Goal: Transaction & Acquisition: Purchase product/service

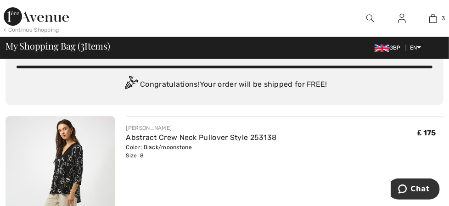
scroll to position [46, 0]
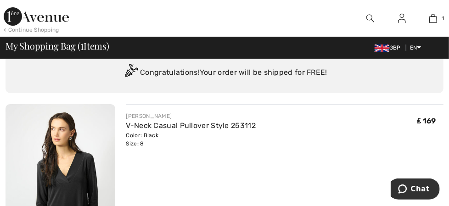
click at [0, 0] on icon "button" at bounding box center [0, 0] width 0 height 0
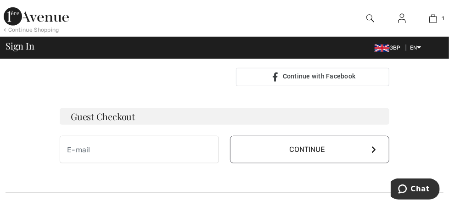
scroll to position [275, 0]
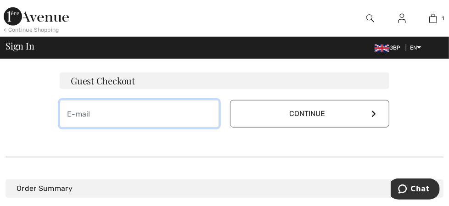
click at [60, 123] on input "email" at bounding box center [139, 114] width 159 height 28
type input "s@lancing.org"
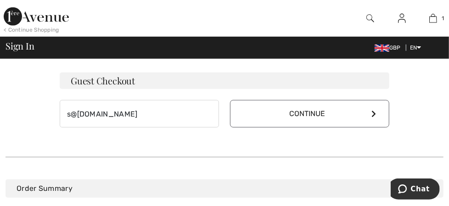
click at [257, 115] on button "Continue" at bounding box center [309, 114] width 159 height 28
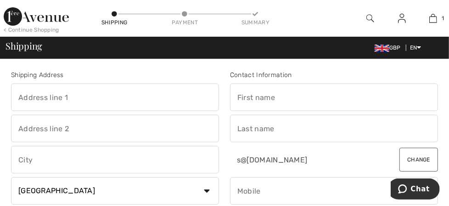
click at [230, 96] on input "text" at bounding box center [334, 97] width 208 height 28
type input "Sandra"
type input "17 Cedars Close"
type input "Hendon"
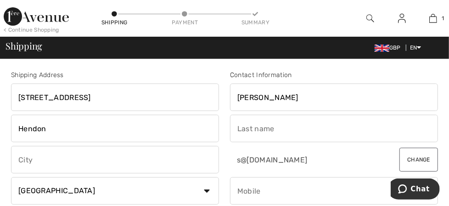
type input "London"
select select "GB"
type input "NW4 1TR"
type input "Samad"
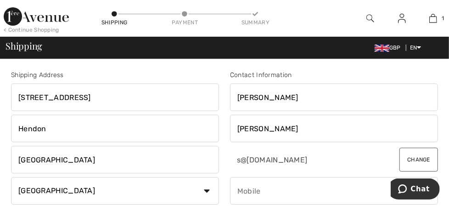
type input "07931311464"
type input "NW41TR"
type input "Please select a region, state or province."
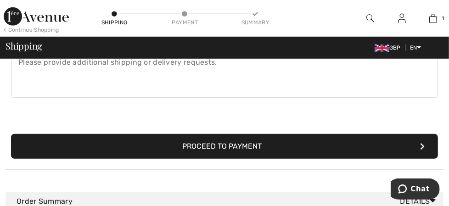
scroll to position [321, 0]
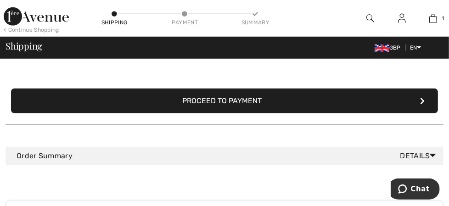
click at [420, 102] on icon "submit" at bounding box center [422, 100] width 5 height 7
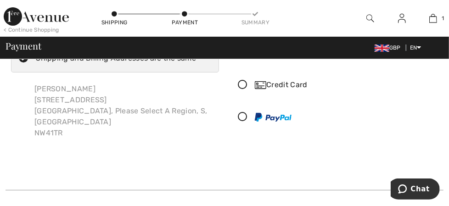
scroll to position [46, 0]
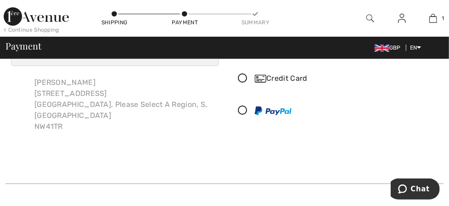
click at [89, 139] on div "Sandra Samad 17 Cedars Close, Hendon London, Please Select A Region, S, GB NW41…" at bounding box center [123, 105] width 192 height 70
click at [59, 139] on div "Sandra Samad 17 Cedars Close, Hendon London, Please Select A Region, S, GB NW41…" at bounding box center [123, 105] width 192 height 70
click at [81, 139] on div "Sandra Samad 17 Cedars Close, Hendon London, Please Select A Region, S, GB NW41…" at bounding box center [123, 105] width 192 height 70
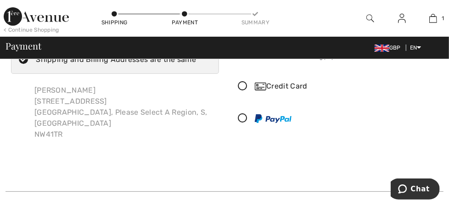
scroll to position [0, 0]
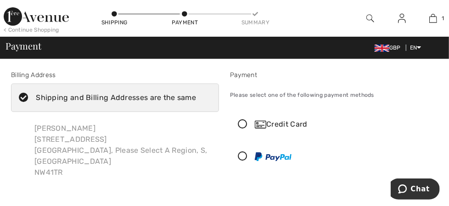
click at [230, 129] on icon at bounding box center [242, 125] width 24 height 10
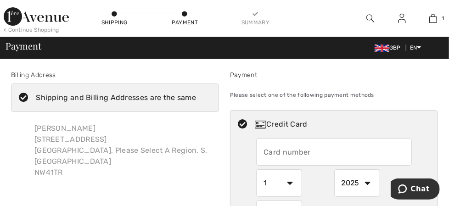
click at [256, 157] on input "text" at bounding box center [333, 152] width 155 height 28
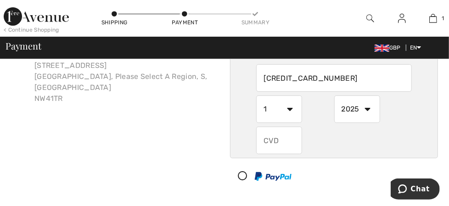
scroll to position [92, 0]
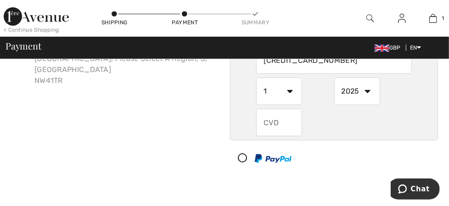
type input "4929154538510004"
click at [256, 131] on input "text" at bounding box center [279, 123] width 46 height 28
click at [256, 98] on select "1 2 3 4 5 6 7 8 9 10 11 12" at bounding box center [279, 92] width 46 height 28
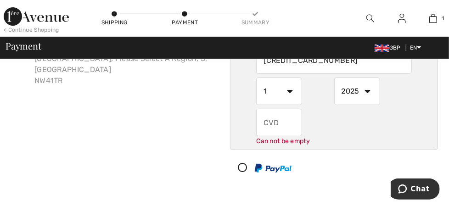
select select "6"
click at [256, 85] on select "1 2 3 4 5 6 7 8 9 10 11 12" at bounding box center [279, 92] width 46 height 28
click at [334, 99] on select "2025 2026 2027 2028 2029 2030 2031 2032 2033 2034 2035" at bounding box center [357, 92] width 46 height 28
select select "2028"
click at [334, 85] on select "2025 2026 2027 2028 2029 2030 2031 2032 2033 2034 2035" at bounding box center [357, 92] width 46 height 28
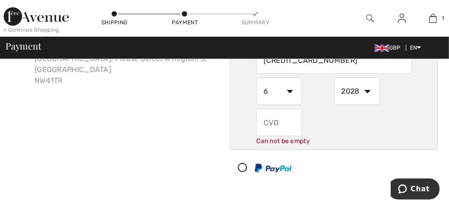
click at [256, 130] on input "text" at bounding box center [279, 123] width 46 height 28
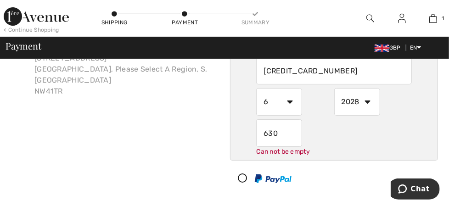
scroll to position [92, 0]
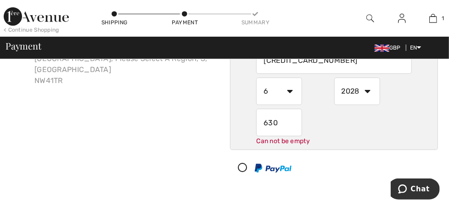
type input "630"
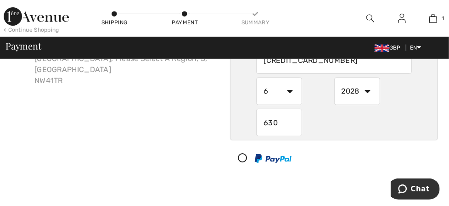
click at [55, 87] on div "Sandra Samad 17 Cedars Close, Hendon London, Please Select A Region, S, GB NW41…" at bounding box center [123, 59] width 192 height 70
click at [58, 88] on div "Sandra Samad 17 Cedars Close, Hendon London, Please Select A Region, S, GB NW41…" at bounding box center [123, 59] width 192 height 70
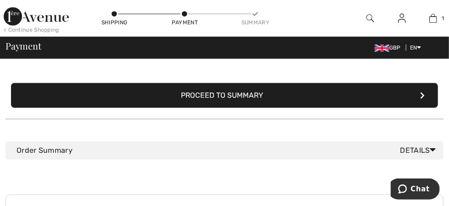
scroll to position [229, 0]
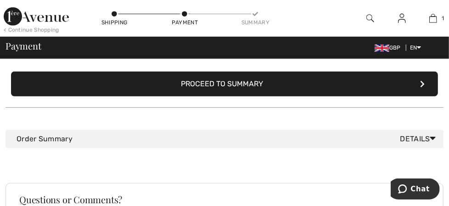
click at [203, 89] on button "Proceed to Summary" at bounding box center [224, 84] width 427 height 25
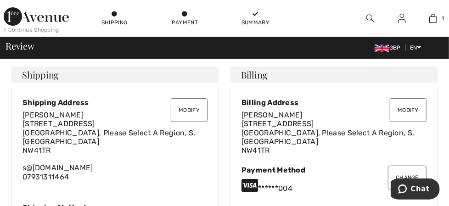
click at [150, 135] on span "17 Cedars Close, Hendon London, Please Select A Region, S, GB NW41TR" at bounding box center [108, 136] width 173 height 35
click at [125, 137] on div "Sandra Samad 17 Cedars Close, Hendon London, Please Select A Region, S, GB NW41…" at bounding box center [114, 146] width 185 height 71
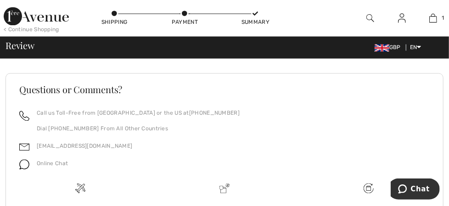
scroll to position [780, 0]
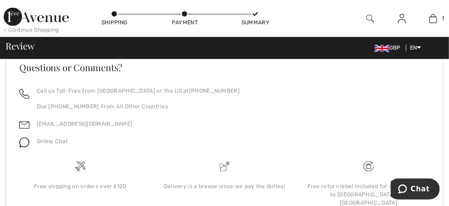
click at [0, 0] on button "Place Your Order" at bounding box center [0, 0] width 0 height 0
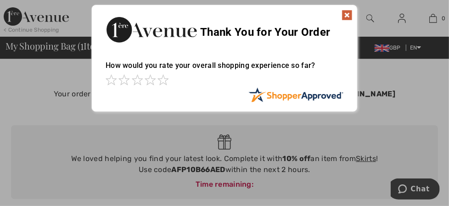
click at [343, 14] on img at bounding box center [346, 15] width 11 height 11
